Goal: Book appointment/travel/reservation

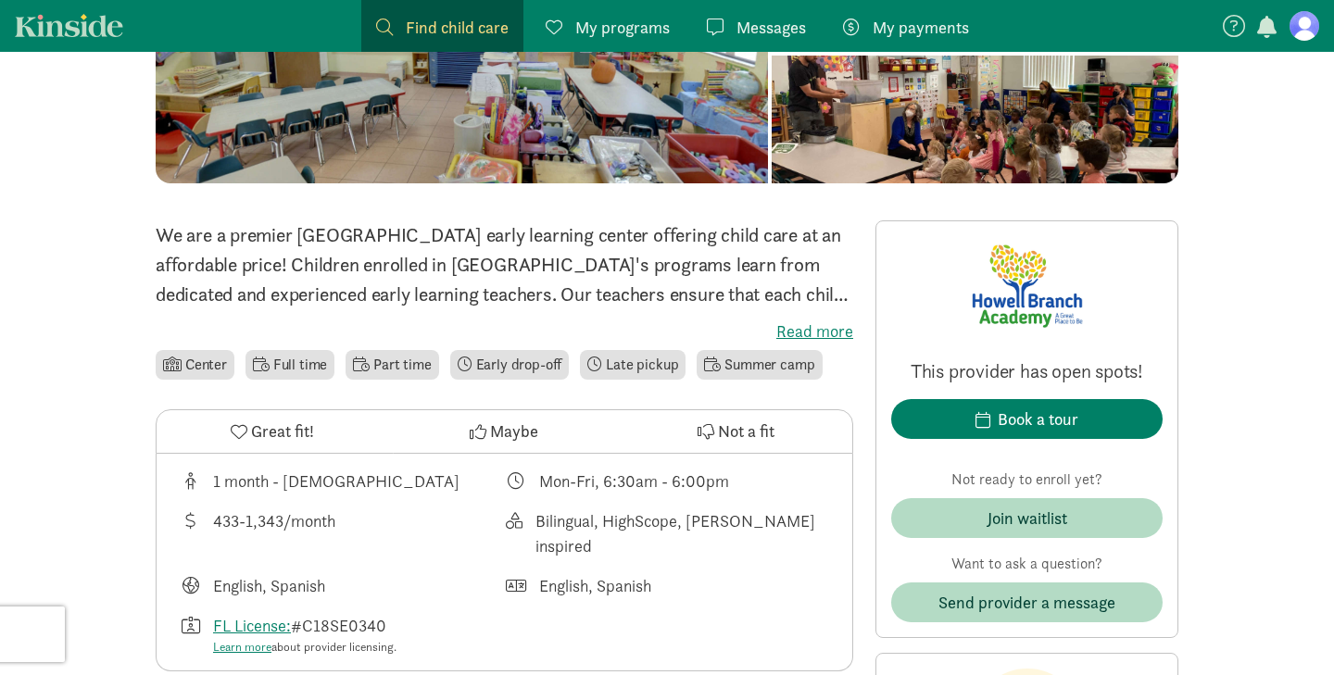
scroll to position [312, 0]
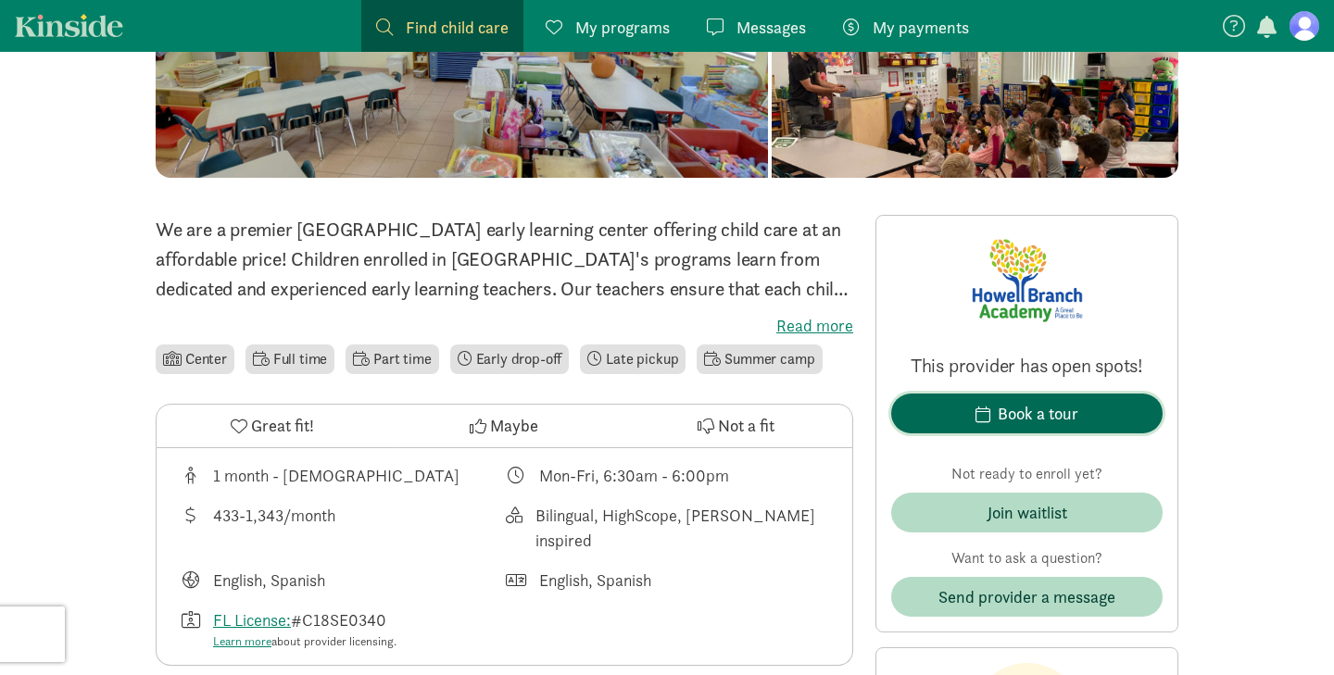
click at [973, 421] on span "Book a tour" at bounding box center [1027, 413] width 242 height 25
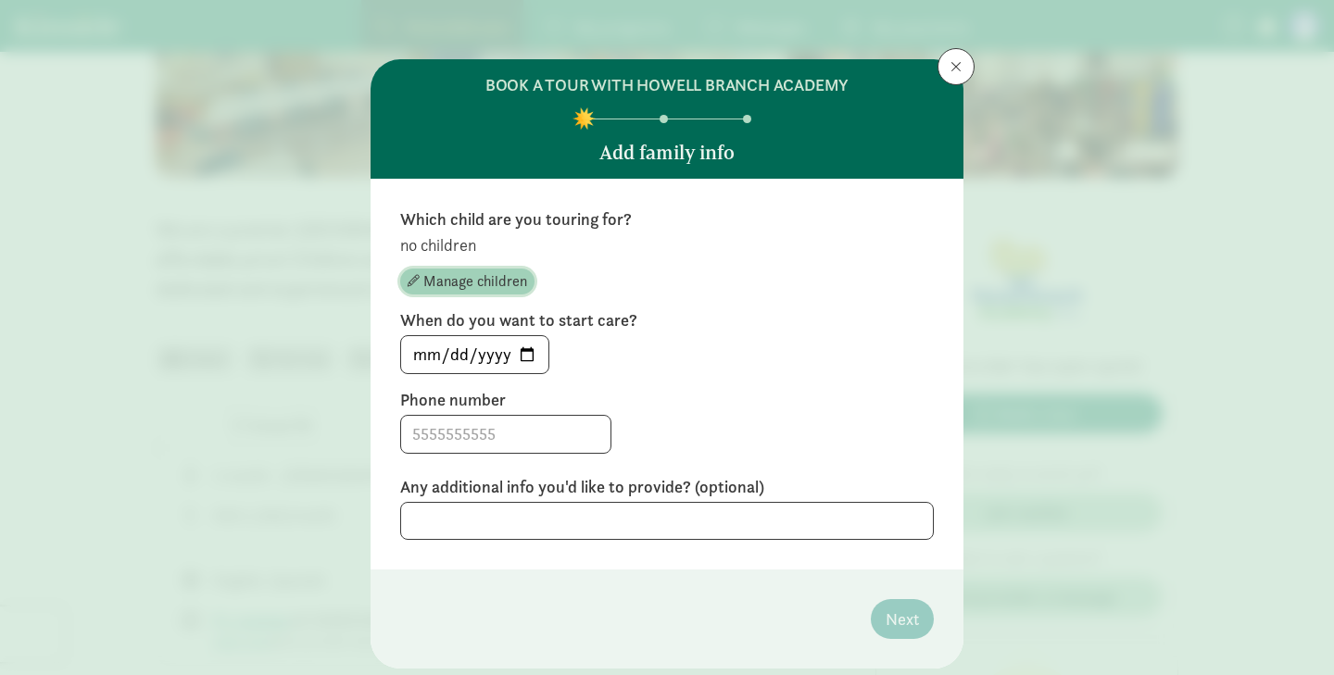
click at [518, 274] on span "Manage children" at bounding box center [475, 282] width 104 height 22
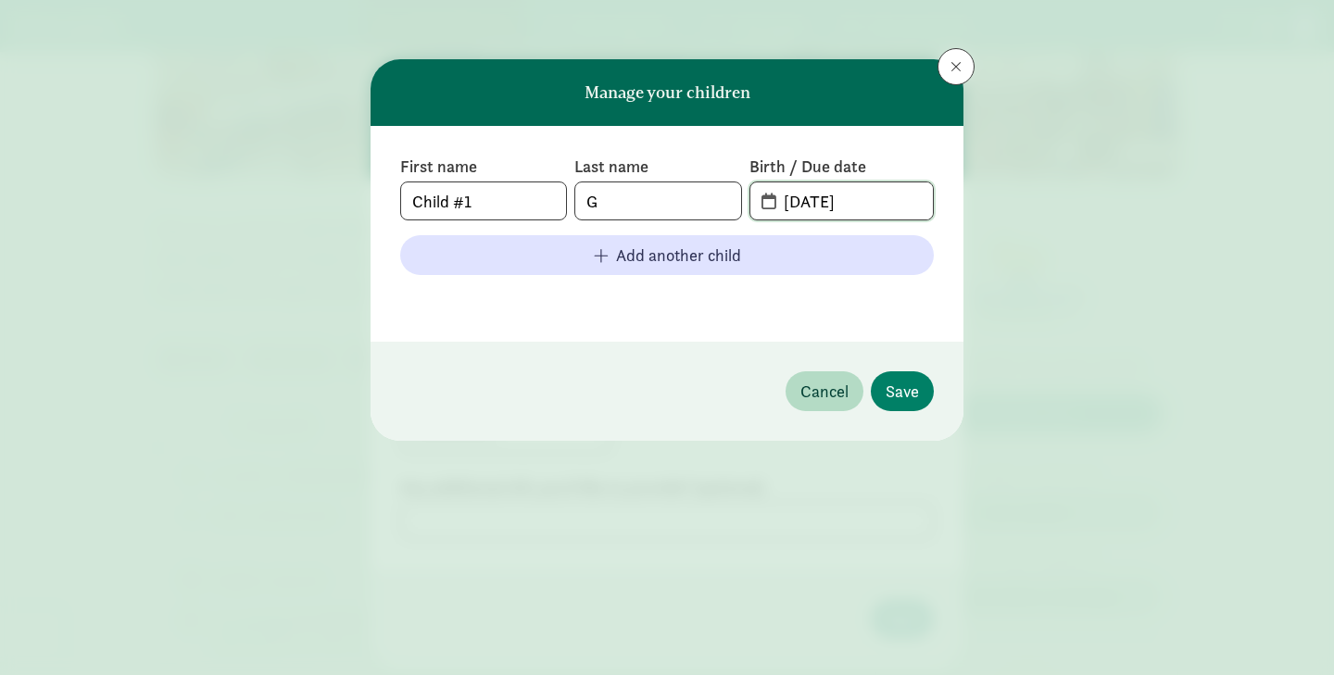
click at [787, 198] on input "[DATE]" at bounding box center [853, 200] width 160 height 37
click at [775, 204] on input "[DATE]" at bounding box center [853, 200] width 160 height 37
click at [765, 203] on span "[DATE]" at bounding box center [841, 200] width 182 height 37
click at [815, 210] on input "[DATE]" at bounding box center [853, 200] width 160 height 37
click at [815, 209] on input "[DATE]" at bounding box center [853, 200] width 160 height 37
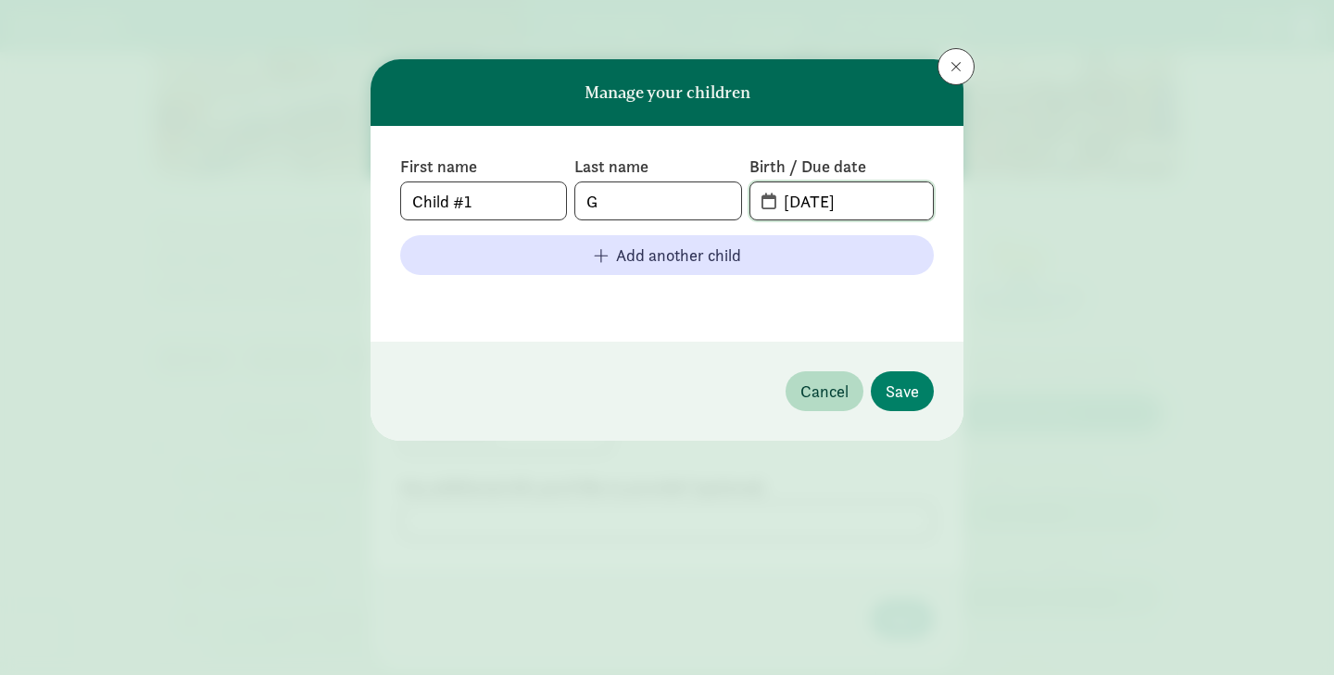
click at [815, 209] on input "[DATE]" at bounding box center [853, 200] width 160 height 37
type input "3"
click at [966, 66] on button at bounding box center [956, 66] width 37 height 37
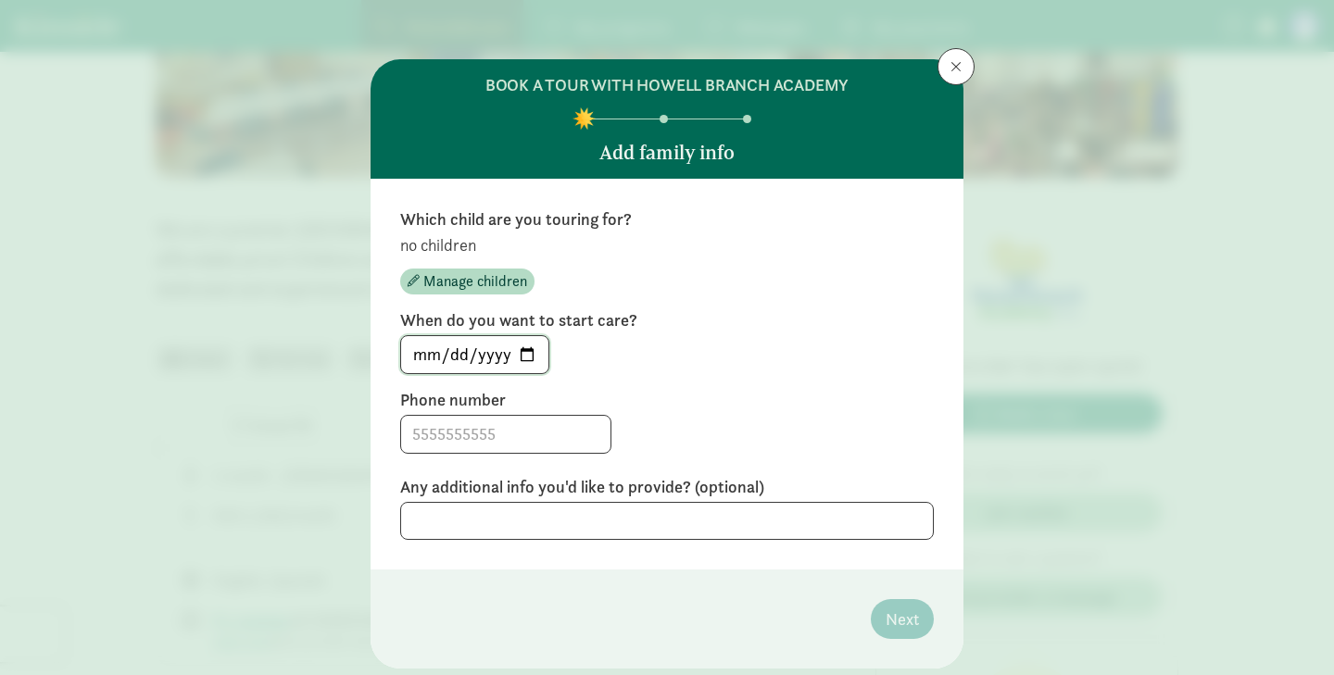
click at [524, 355] on input "[DATE]" at bounding box center [474, 354] width 147 height 37
type input "[DATE]"
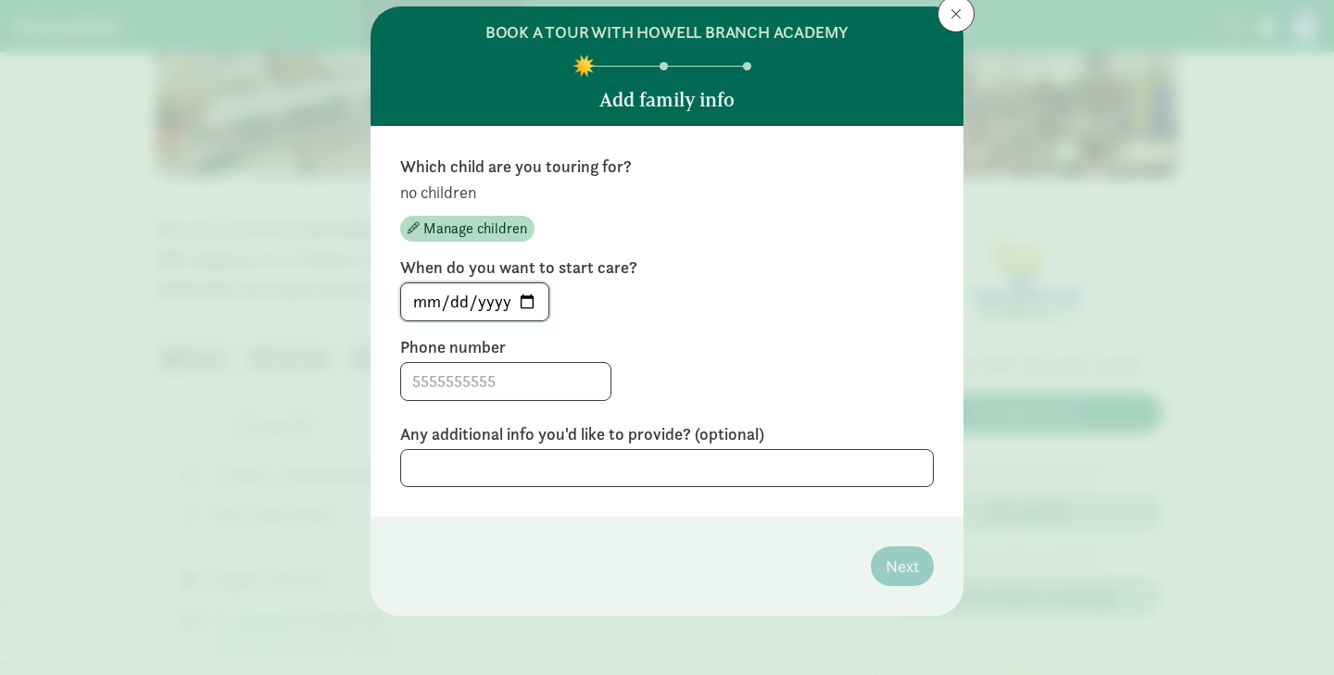
scroll to position [0, 0]
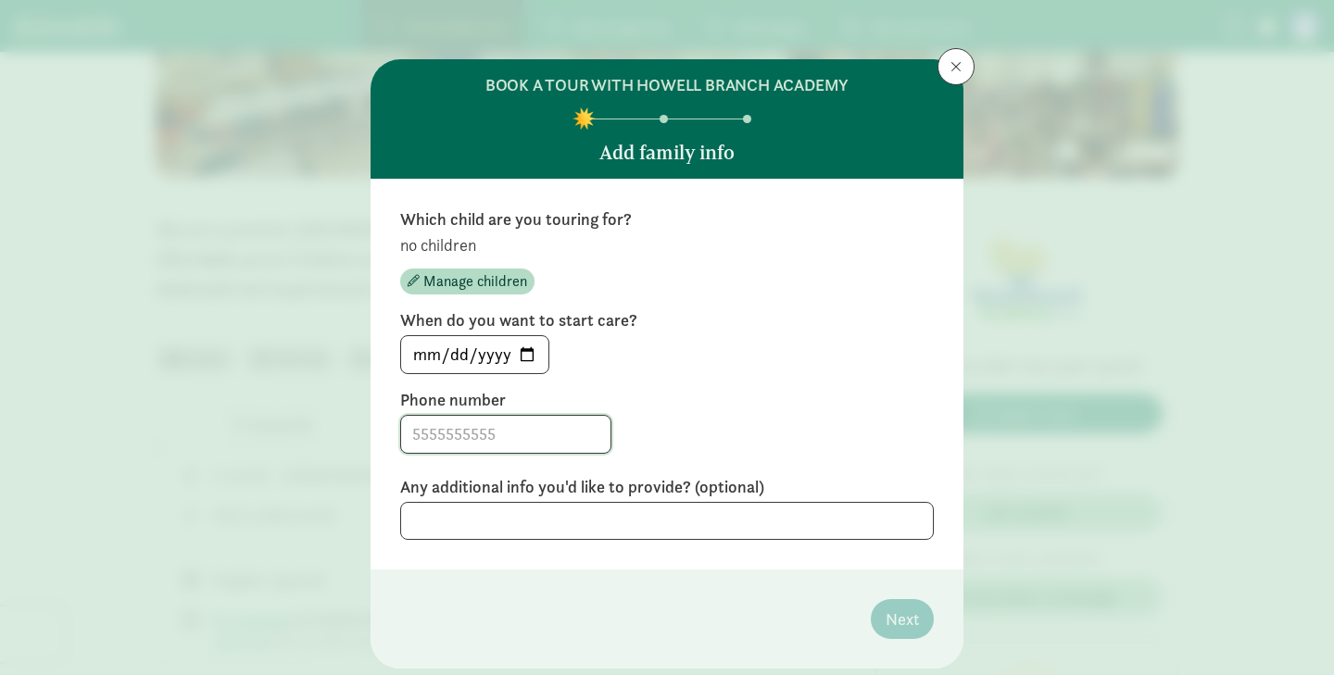
click at [479, 431] on input at bounding box center [505, 434] width 209 height 37
type input "8632586940"
click at [797, 567] on div "Which child are you touring for? no children Manage children When do you want t…" at bounding box center [667, 374] width 593 height 391
click at [795, 544] on div "Which child are you touring for? no children Manage children When do you want t…" at bounding box center [667, 374] width 593 height 391
click at [797, 533] on textarea at bounding box center [667, 521] width 534 height 38
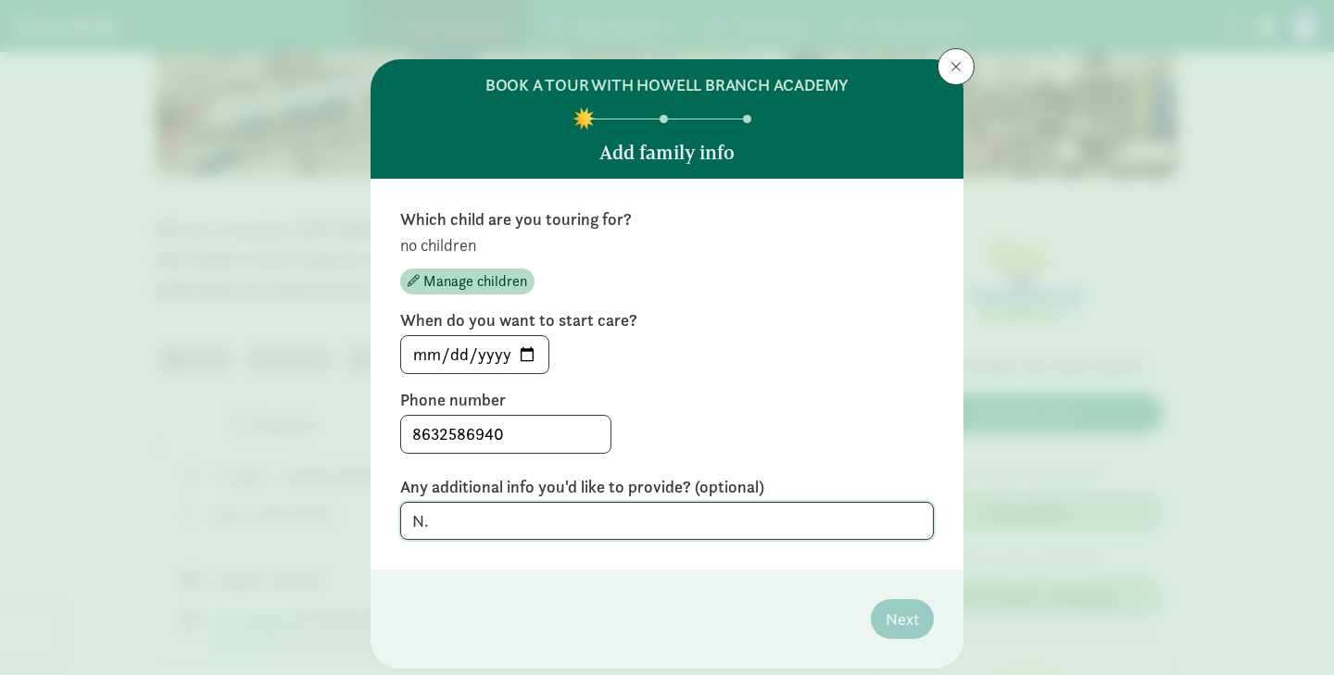
type textarea "N"
click at [505, 271] on span "Manage children" at bounding box center [475, 282] width 104 height 22
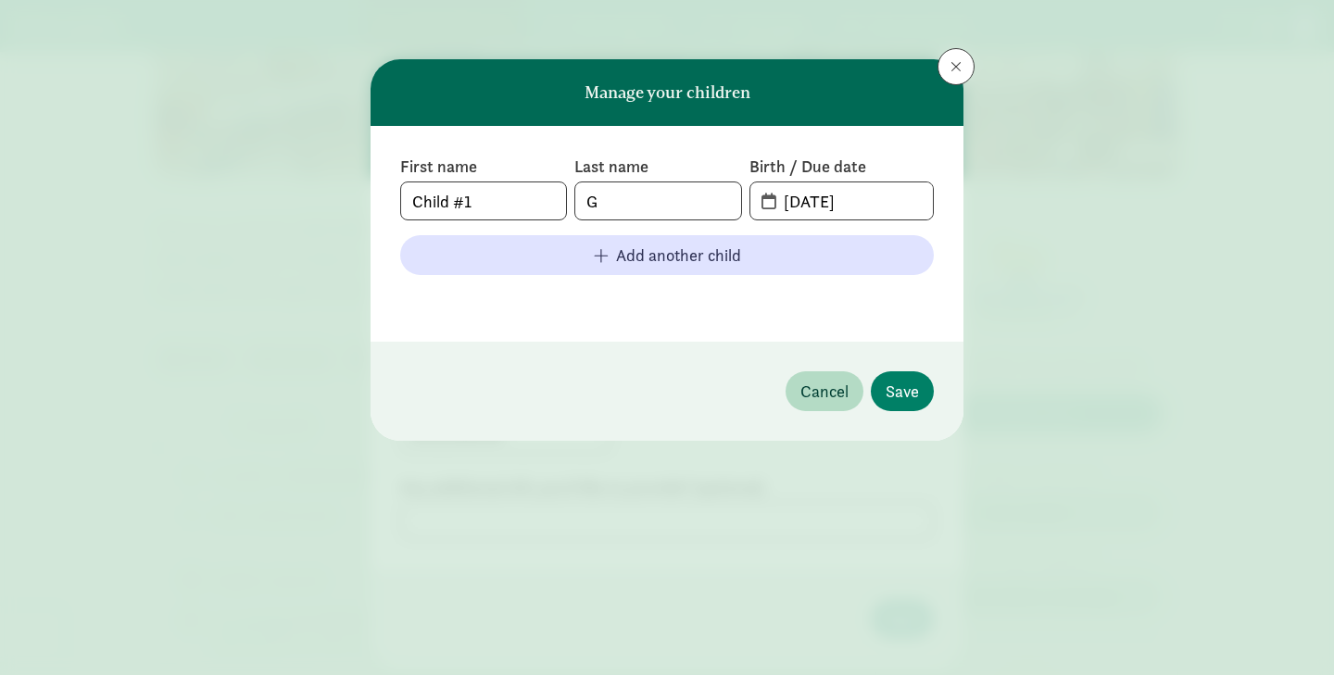
click at [794, 228] on div "First name Child #1 Last name G Birth / Due date [DATE] Add another child" at bounding box center [667, 234] width 534 height 157
click at [796, 213] on input "[DATE]" at bounding box center [853, 200] width 160 height 37
click at [763, 198] on span "[DATE]" at bounding box center [841, 200] width 182 height 37
click at [832, 204] on input "[DATE]" at bounding box center [853, 200] width 160 height 37
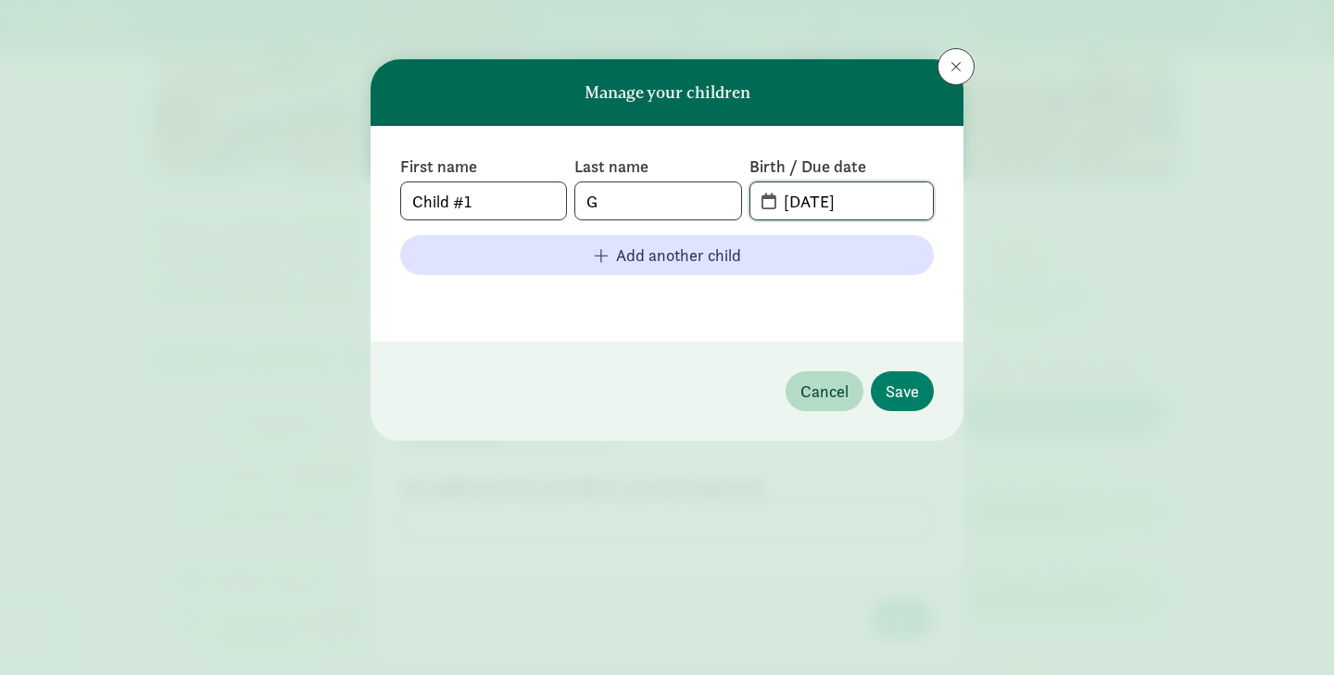
click at [832, 204] on input "[DATE]" at bounding box center [853, 200] width 160 height 37
click at [827, 204] on input "[DATE]" at bounding box center [853, 200] width 160 height 37
click at [803, 205] on input "[DATE]" at bounding box center [853, 200] width 160 height 37
click at [818, 208] on input "[DATE]" at bounding box center [853, 200] width 160 height 37
click at [822, 203] on input "[PHONE_NUMBER]" at bounding box center [853, 200] width 160 height 37
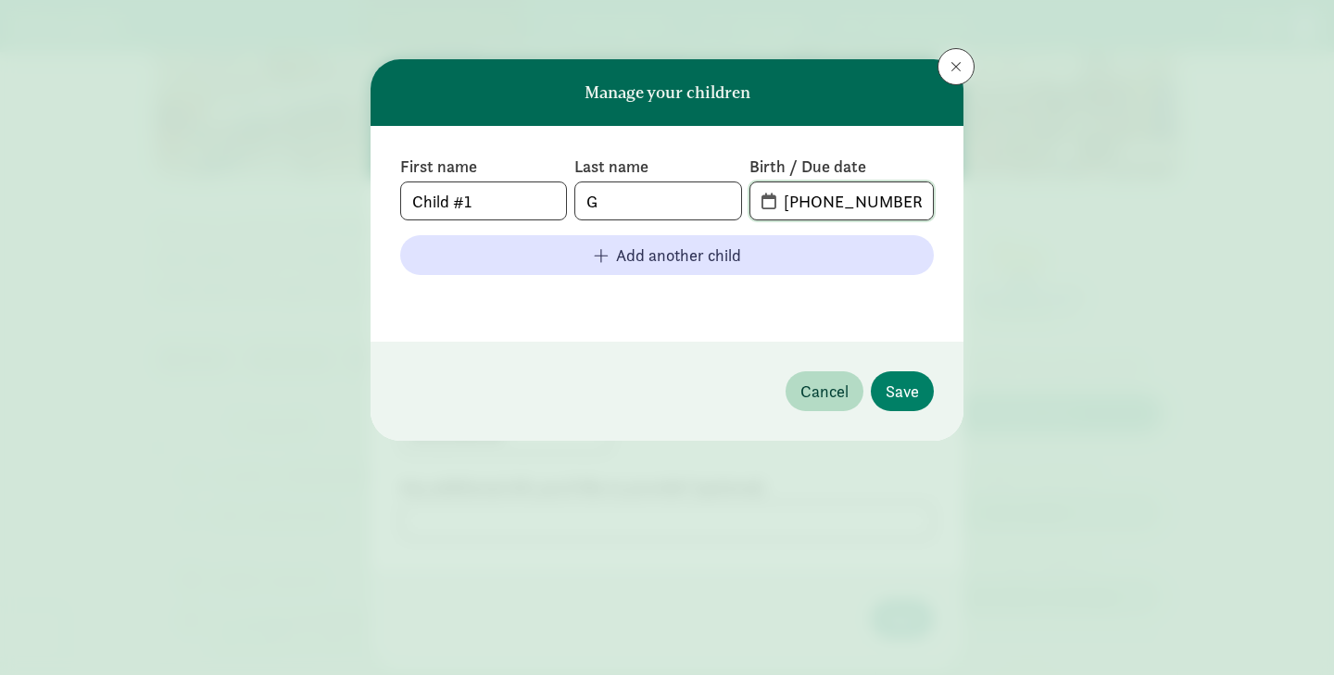
click at [838, 196] on input "[PHONE_NUMBER]" at bounding box center [853, 200] width 160 height 37
click at [834, 200] on input "[PHONE_NUMBER]" at bounding box center [853, 200] width 160 height 37
type input "[DATE]"
click at [900, 394] on span "Save" at bounding box center [902, 391] width 33 height 25
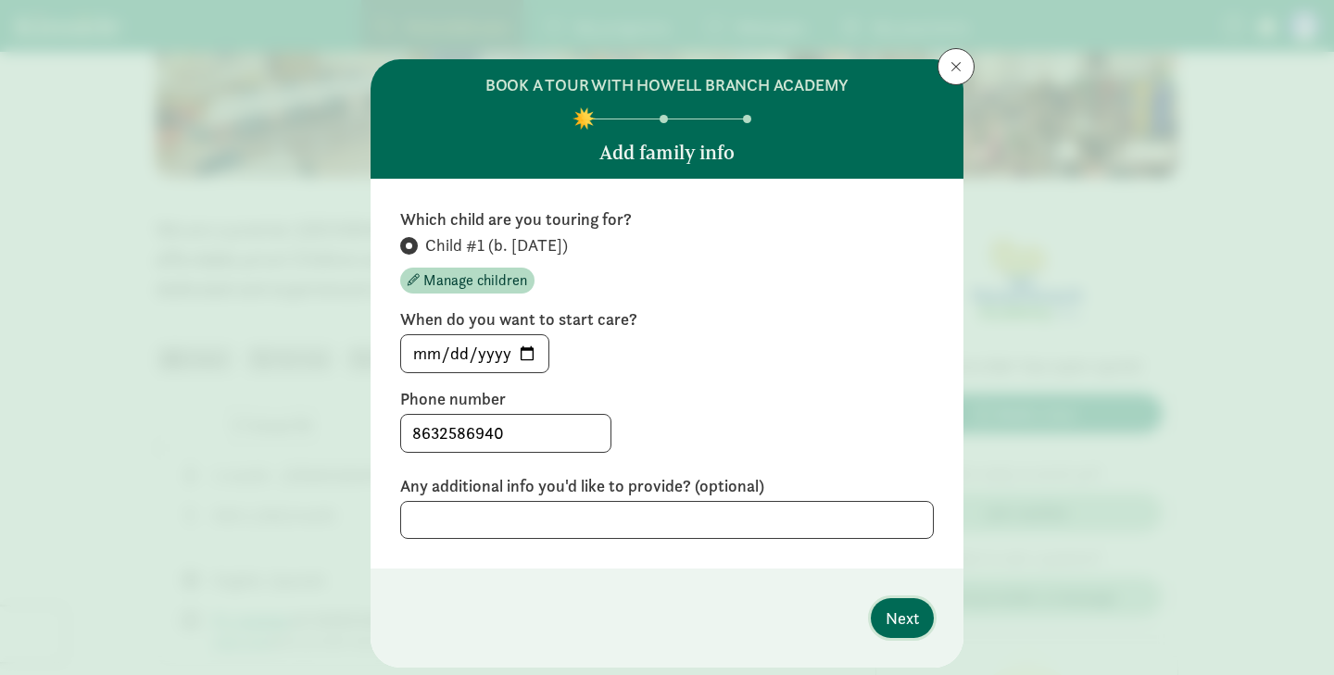
click at [908, 621] on span "Next" at bounding box center [902, 618] width 33 height 25
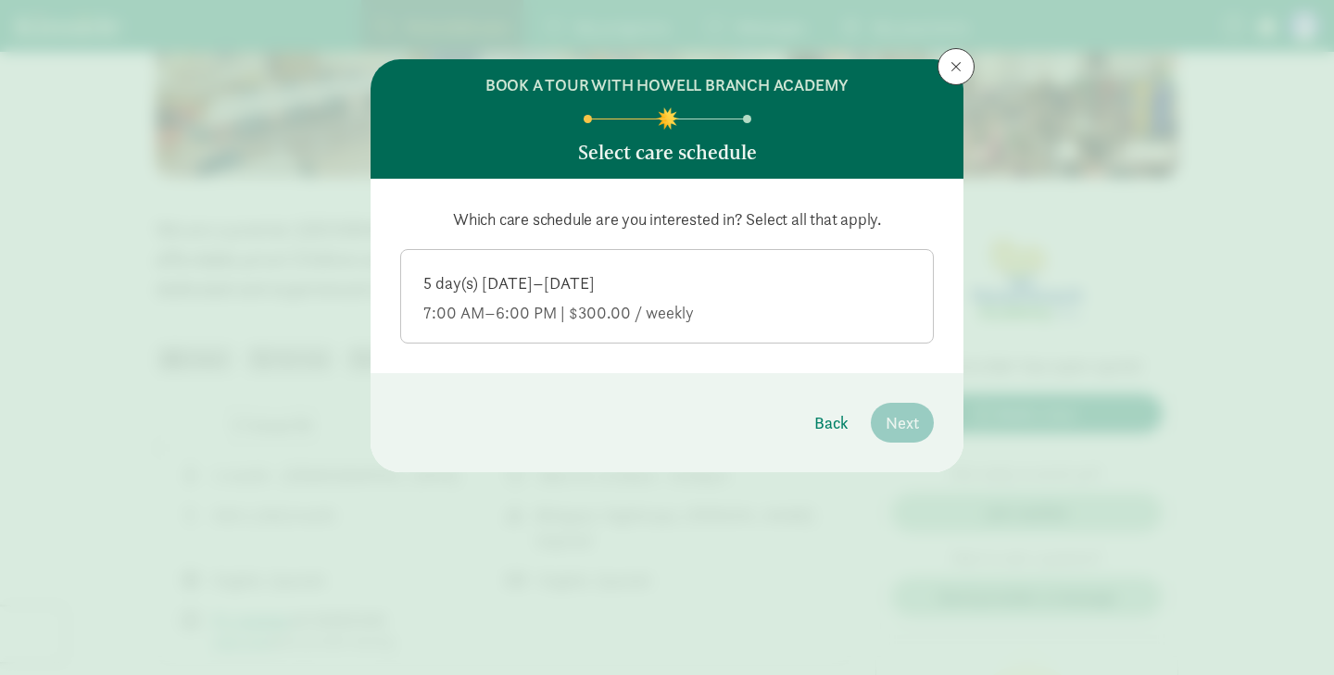
click at [722, 328] on label "5 day(s) [DATE]–[DATE] 7:00 AM–6:00 PM | $300.00 / weekly" at bounding box center [667, 294] width 532 height 89
click at [0, 0] on input "5 day(s) [DATE]–[DATE] 7:00 AM–6:00 PM | $300.00 / weekly" at bounding box center [0, 0] width 0 height 0
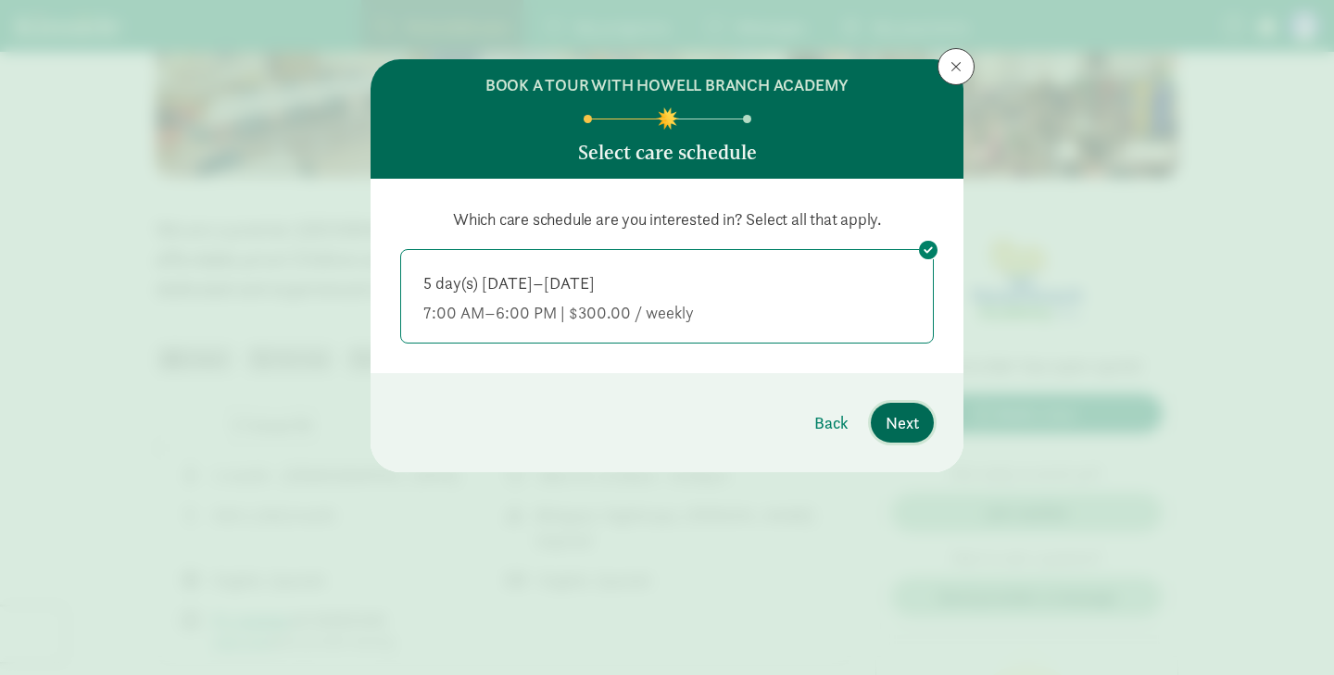
click at [917, 419] on span "Next" at bounding box center [902, 422] width 33 height 25
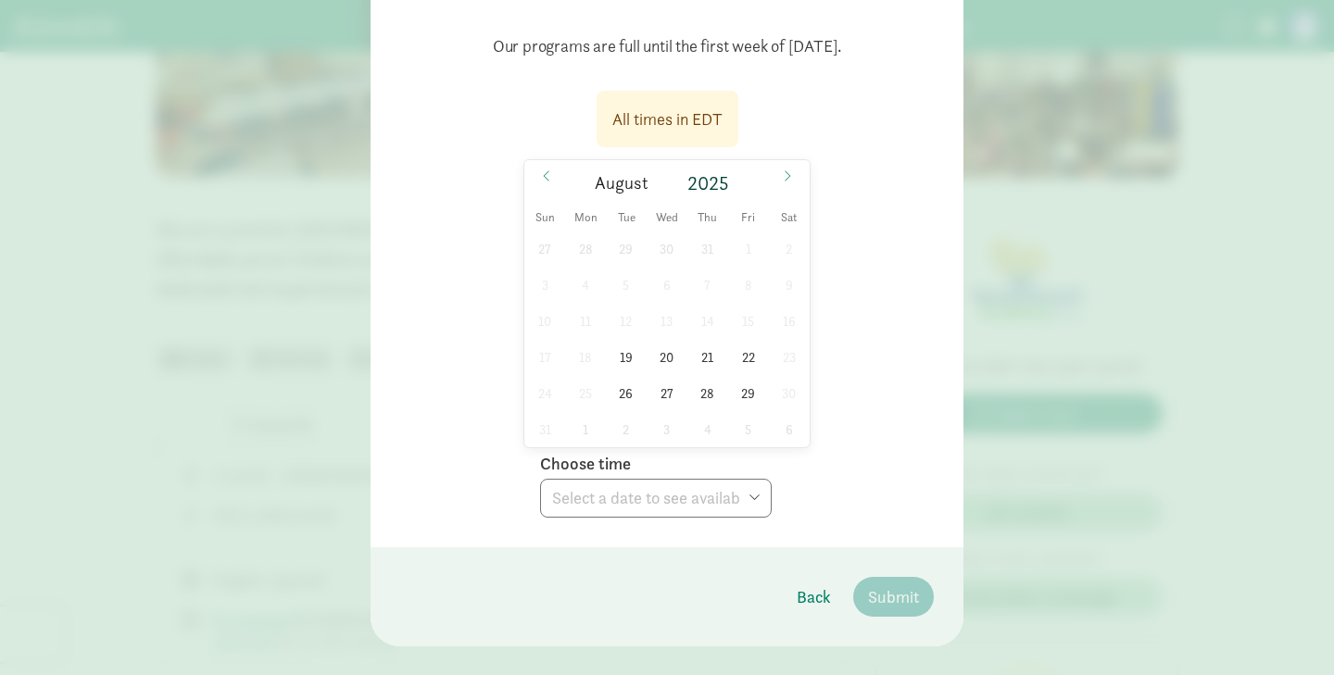
scroll to position [199, 0]
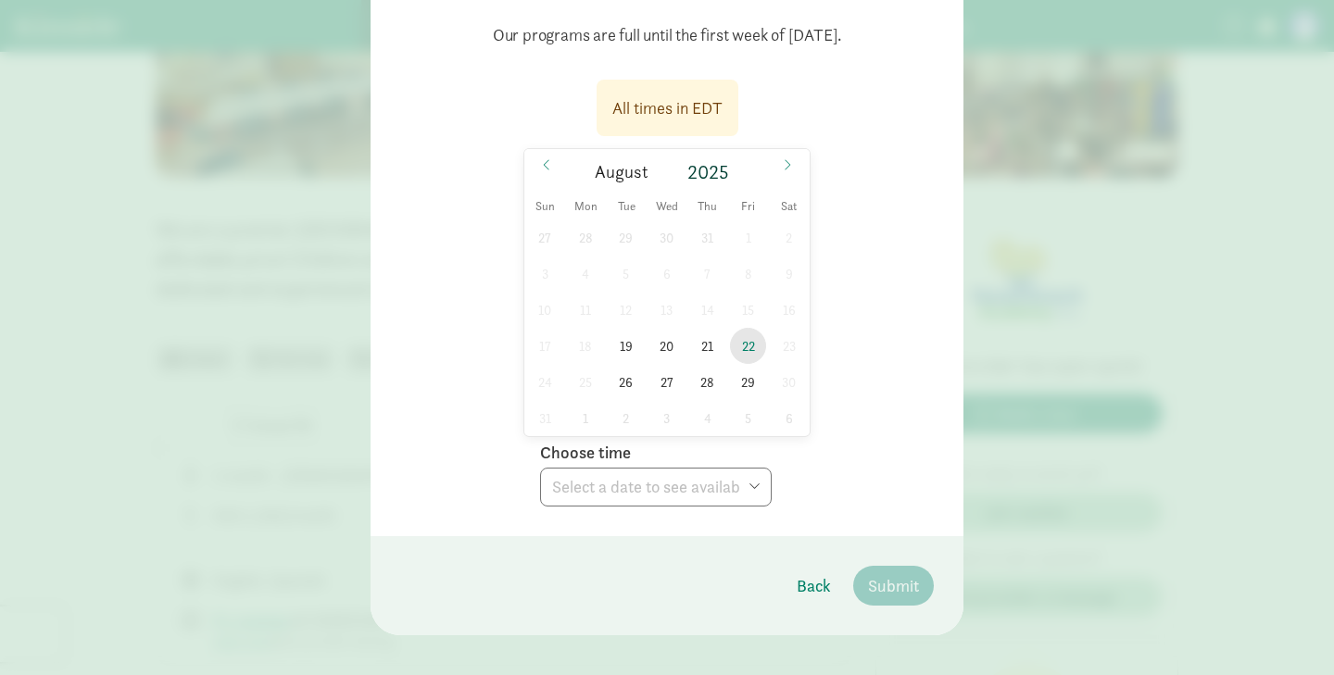
click at [753, 347] on span "22" at bounding box center [748, 346] width 36 height 36
click at [673, 481] on select "Choose time 02:30 PM 03:00 PM" at bounding box center [656, 487] width 232 height 39
click at [753, 382] on span "29" at bounding box center [748, 382] width 36 height 36
click at [752, 383] on span "29" at bounding box center [748, 382] width 36 height 36
click at [748, 346] on span "22" at bounding box center [748, 346] width 36 height 36
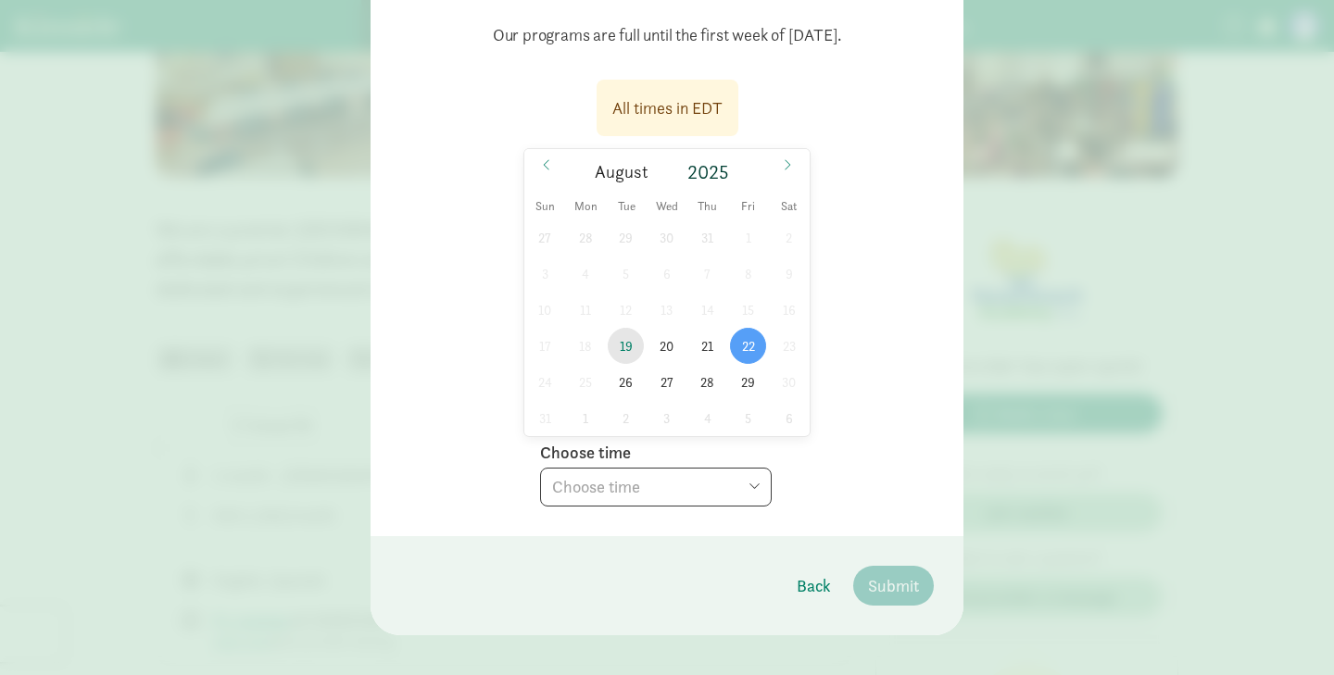
click at [642, 343] on span "19" at bounding box center [626, 346] width 36 height 36
click at [642, 497] on select "Choose time 09:30 AM 10:00 AM 02:30 PM 03:00 PM" at bounding box center [656, 487] width 232 height 39
click at [736, 357] on span "22" at bounding box center [748, 346] width 36 height 36
click at [680, 476] on select "Choose time 02:30 PM 03:00 PM" at bounding box center [656, 487] width 232 height 39
select select "[DATE]T14:30:00.000-04:00"
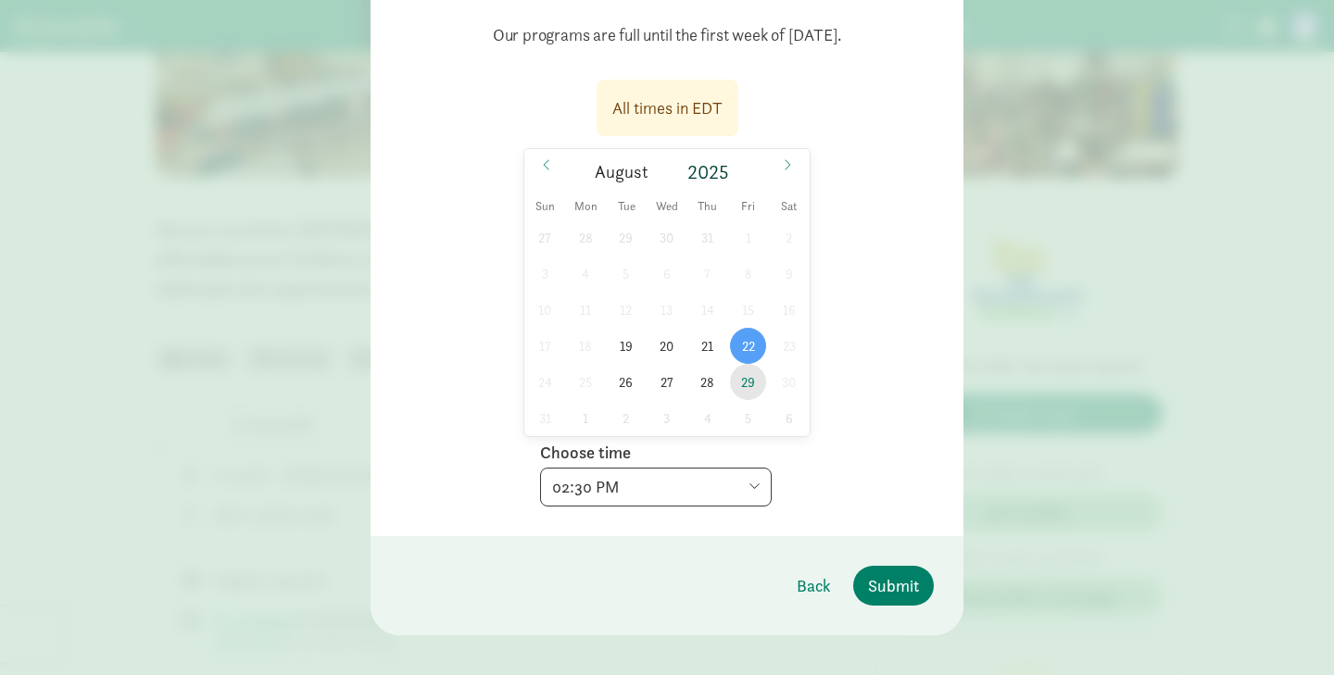
click at [746, 387] on span "29" at bounding box center [748, 382] width 36 height 36
click at [676, 499] on select "Choose time 02:30 PM 03:00 PM" at bounding box center [656, 487] width 232 height 39
click at [712, 352] on span "21" at bounding box center [707, 346] width 36 height 36
click at [718, 510] on div "Our programs are full until the first week of [DATE]. All times in EDT [DATE] […" at bounding box center [667, 258] width 593 height 557
click at [720, 494] on select "Choose time 09:30 AM 10:00 AM 02:30 PM 03:00 PM" at bounding box center [656, 487] width 232 height 39
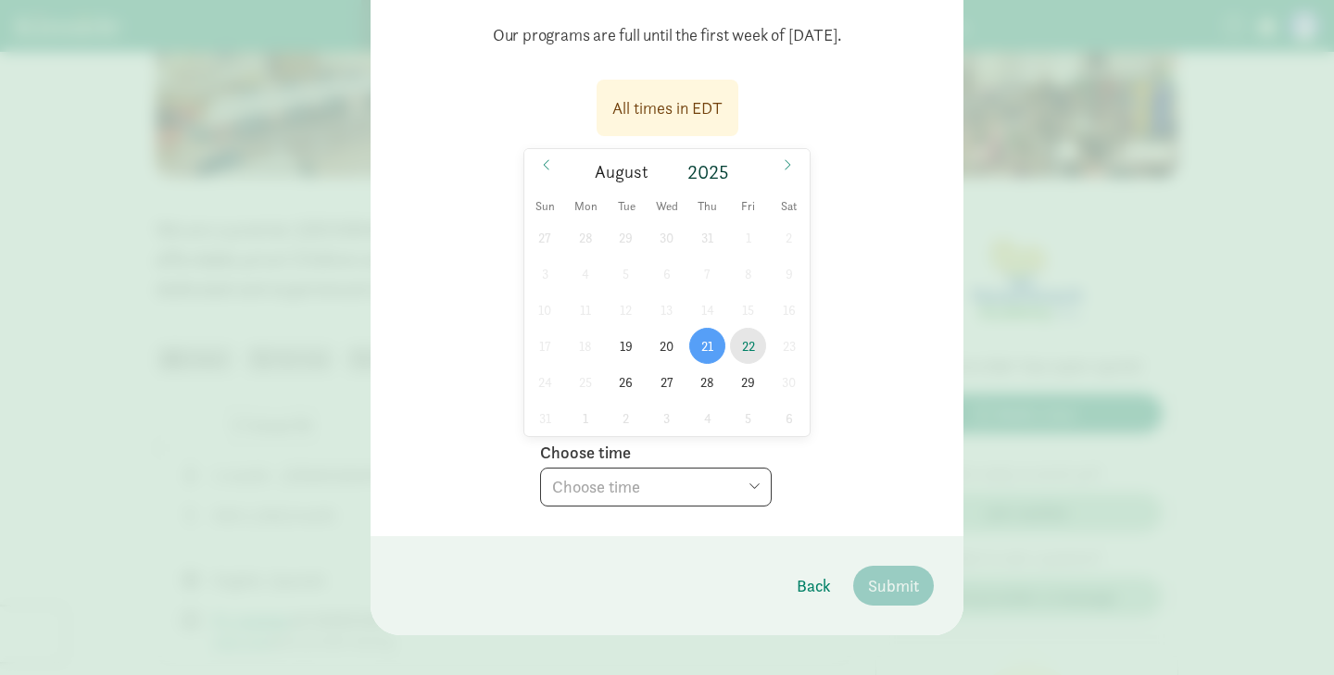
click at [747, 345] on span "22" at bounding box center [748, 346] width 36 height 36
click at [663, 475] on select "Choose time 02:30 PM 03:00 PM" at bounding box center [656, 487] width 232 height 39
select select "[DATE]T14:30:00.000-04:00"
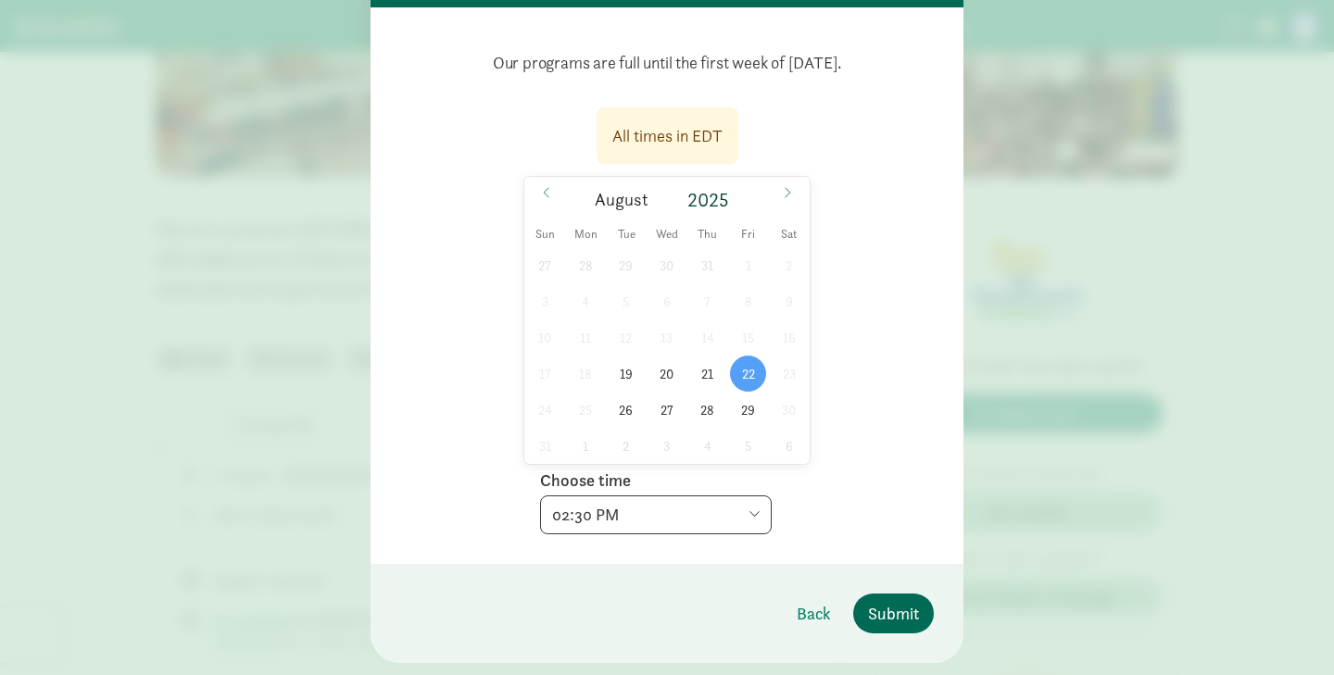
scroll to position [219, 0]
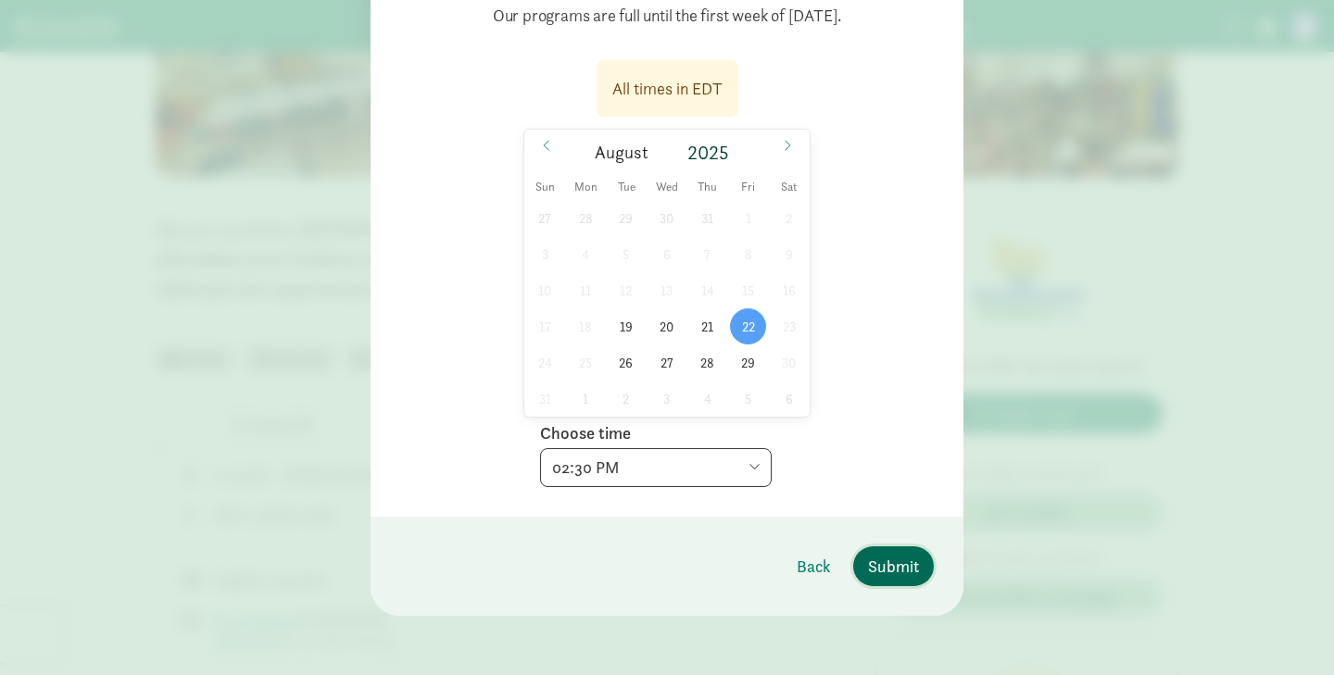
click at [900, 574] on span "Submit" at bounding box center [893, 566] width 51 height 25
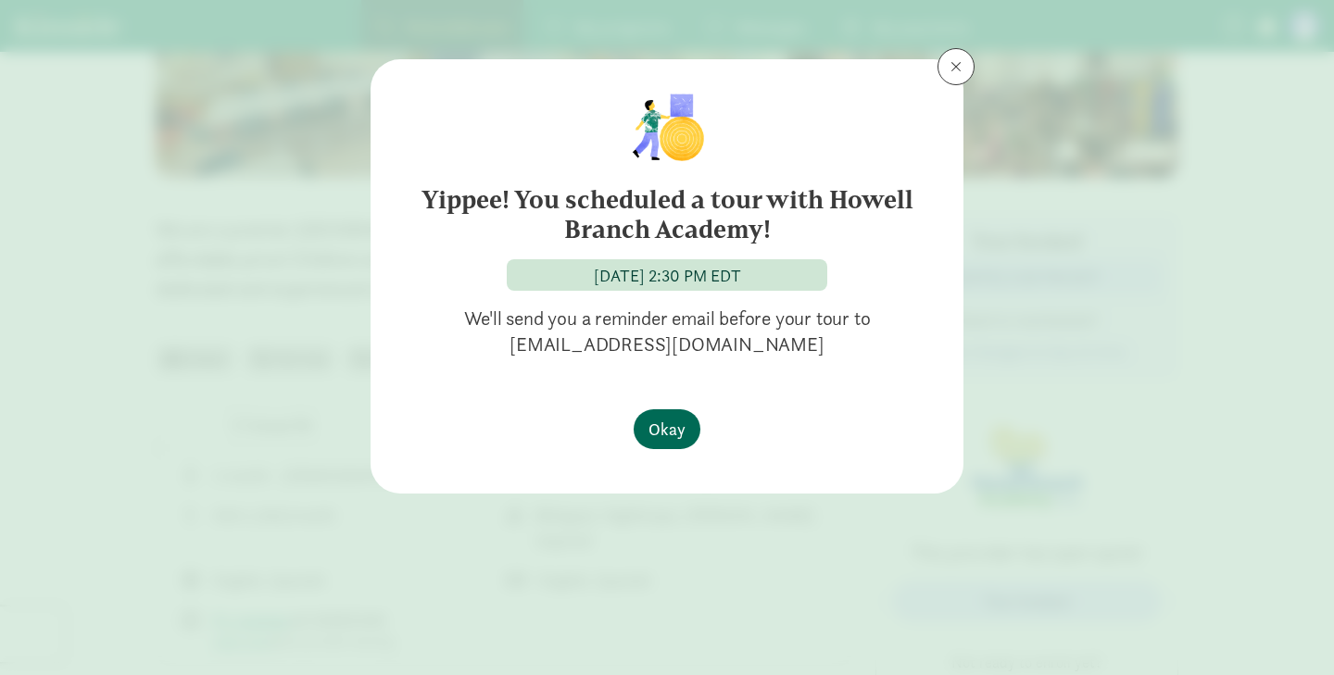
scroll to position [0, 0]
click at [671, 420] on span "Okay" at bounding box center [666, 429] width 37 height 25
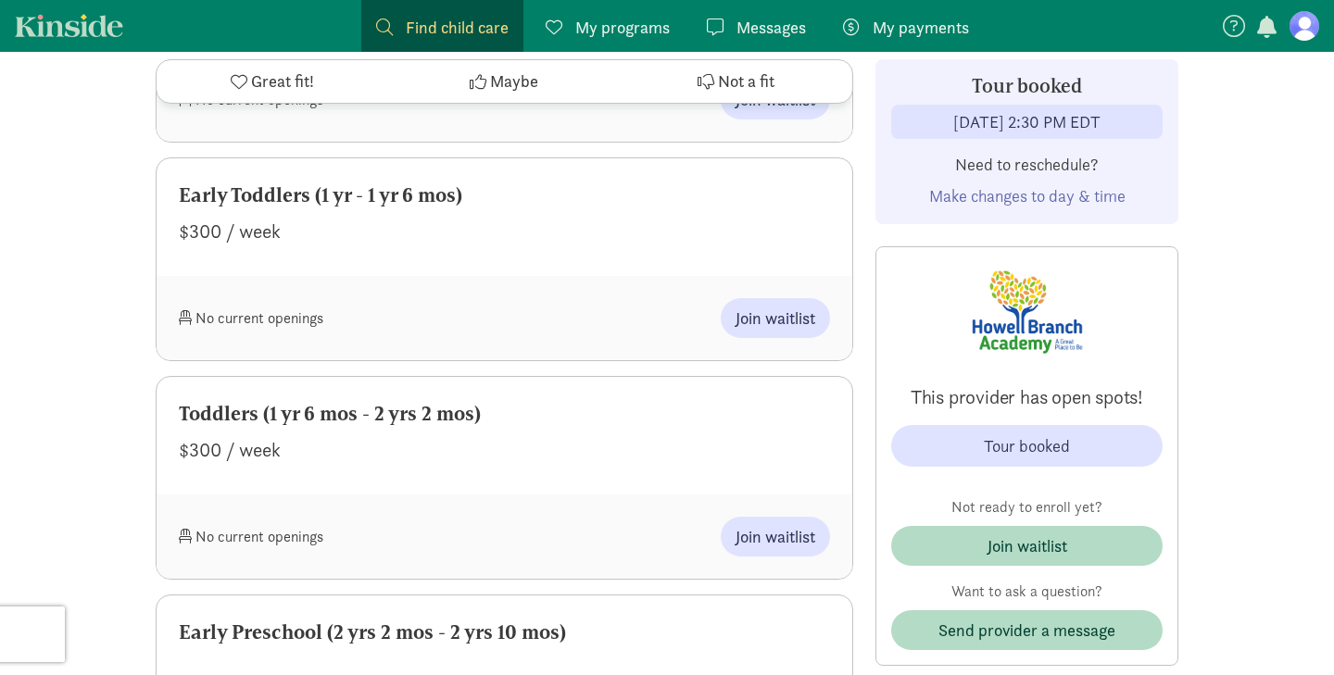
scroll to position [1992, 0]
